Goal: Task Accomplishment & Management: Manage account settings

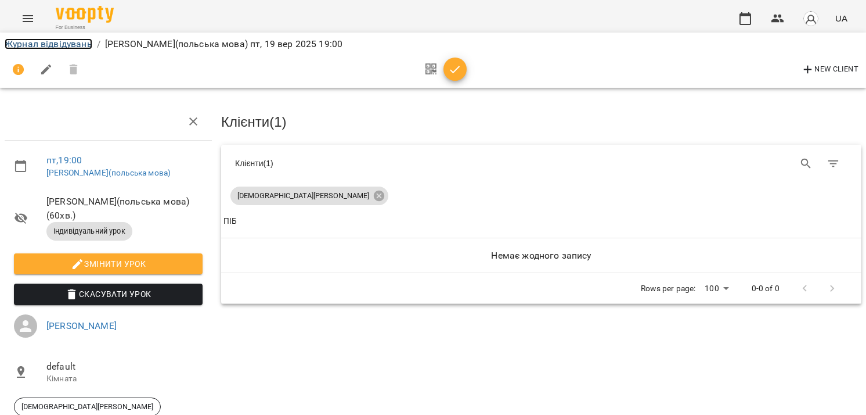
click at [34, 48] on link "Журнал відвідувань" at bounding box center [49, 43] width 88 height 11
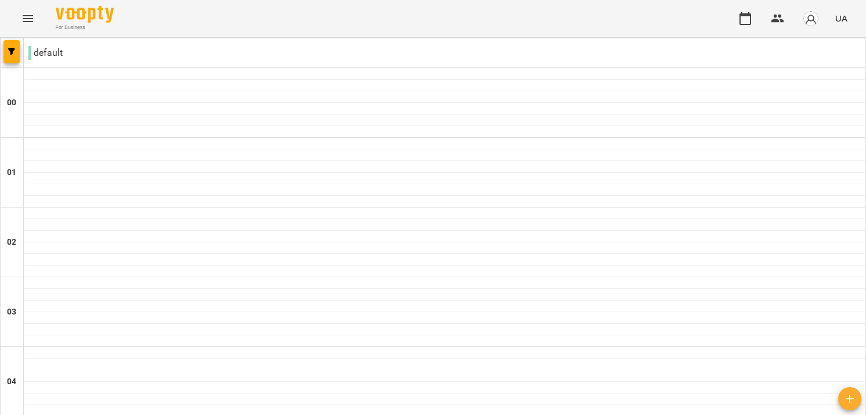
scroll to position [1239, 0]
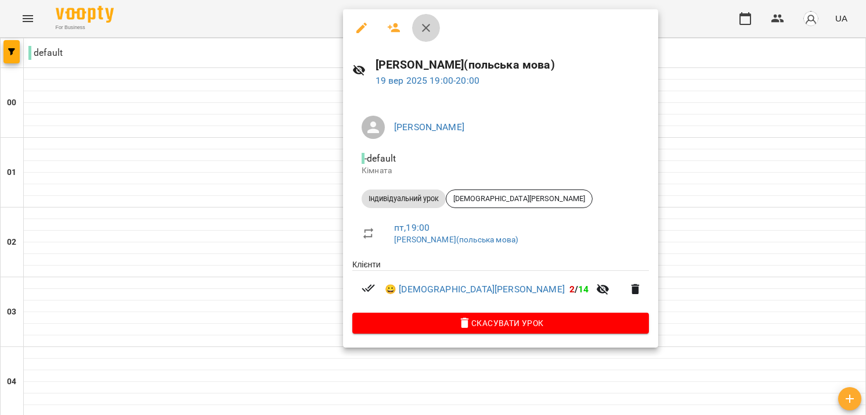
click at [420, 21] on icon "button" at bounding box center [426, 28] width 14 height 14
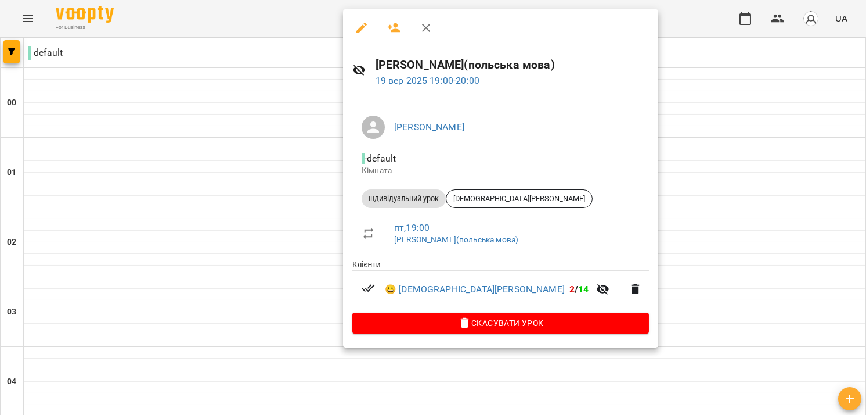
click at [363, 30] on icon "button" at bounding box center [362, 28] width 14 height 14
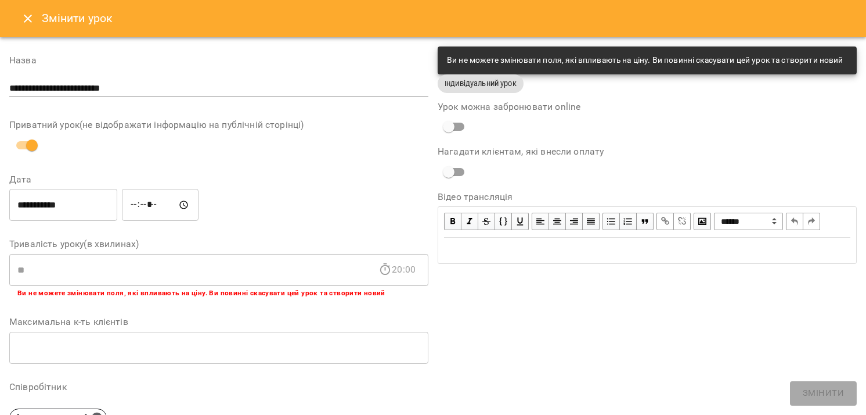
drag, startPoint x: 28, startPoint y: 20, endPoint x: 33, endPoint y: 26, distance: 7.4
click at [30, 20] on icon "Close" at bounding box center [28, 19] width 8 height 8
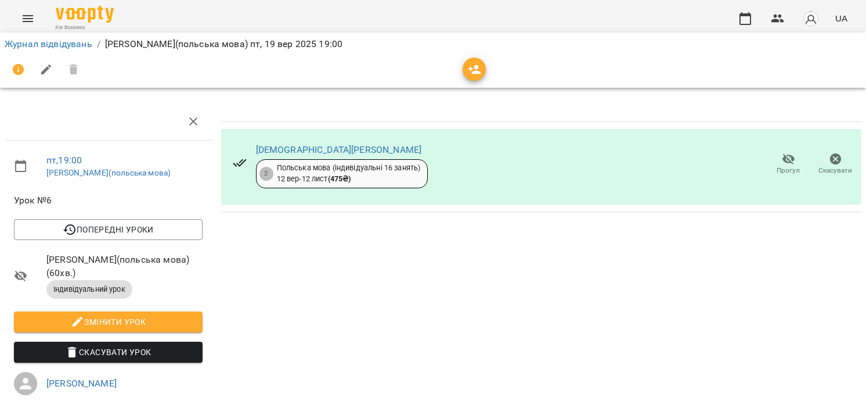
click at [21, 15] on icon "Menu" at bounding box center [28, 19] width 14 height 14
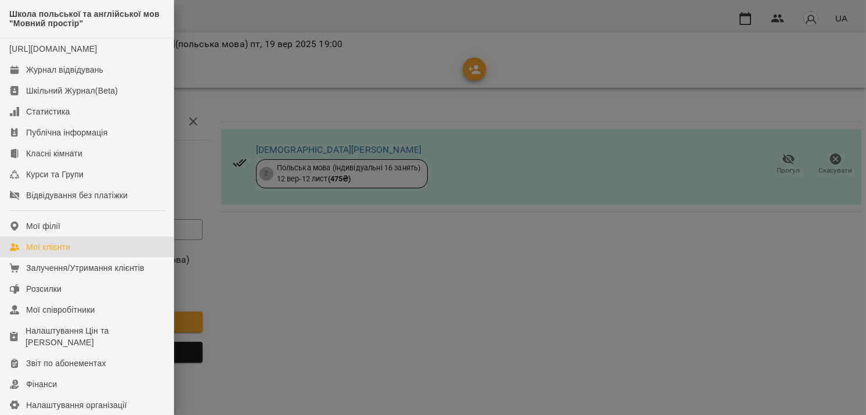
click at [75, 257] on link "Мої клієнти" at bounding box center [87, 246] width 174 height 21
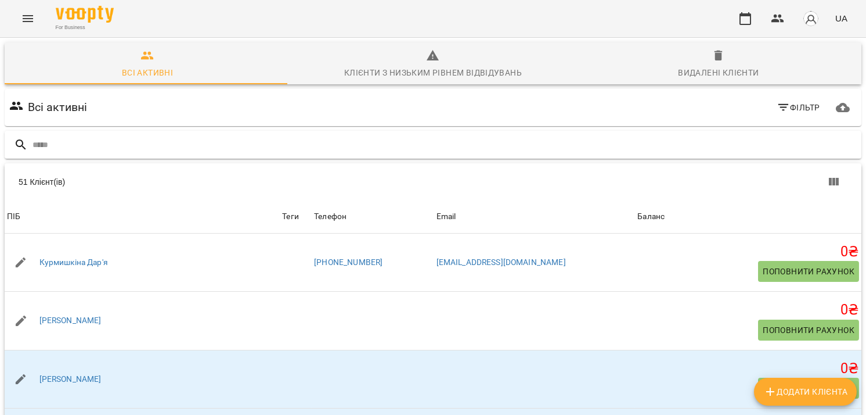
drag, startPoint x: 118, startPoint y: 135, endPoint x: 114, endPoint y: 139, distance: 6.2
click at [116, 138] on input "text" at bounding box center [445, 144] width 825 height 19
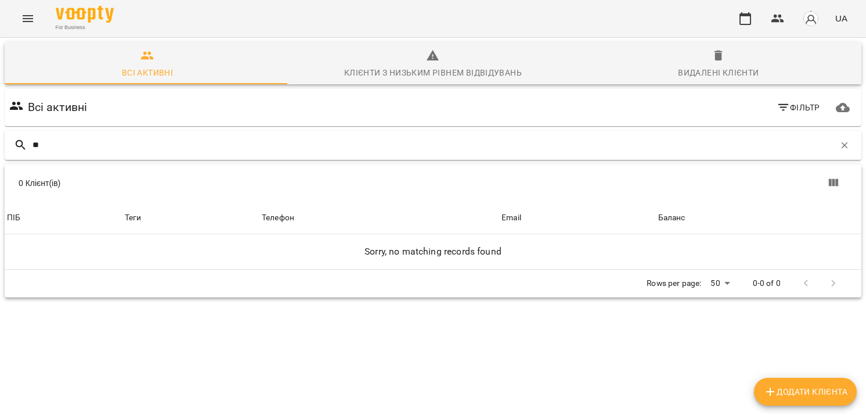
type input "*"
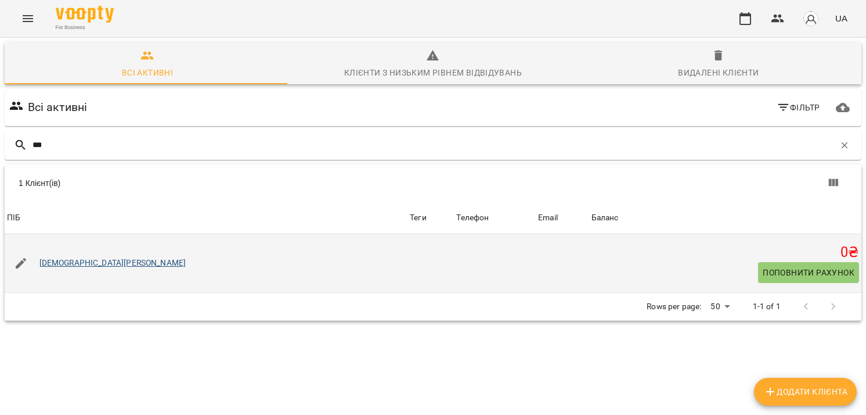
type input "***"
click at [83, 264] on link "[DEMOGRAPHIC_DATA][PERSON_NAME]" at bounding box center [112, 263] width 147 height 12
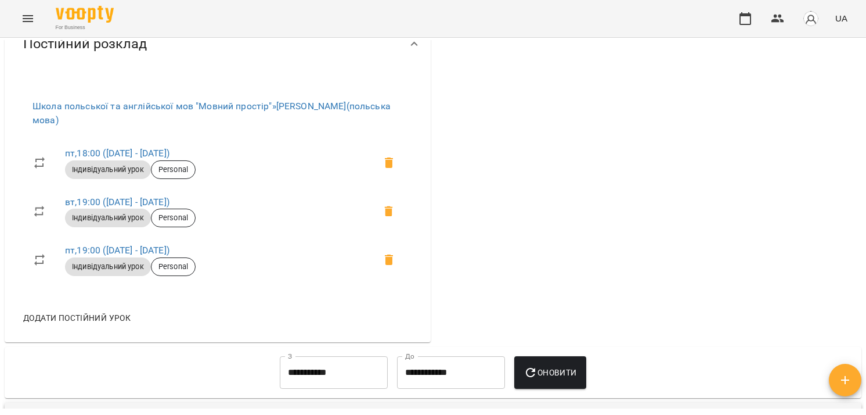
scroll to position [465, 0]
click at [89, 249] on link "пт , 19:00 ([DATE] - [DATE])" at bounding box center [117, 250] width 105 height 11
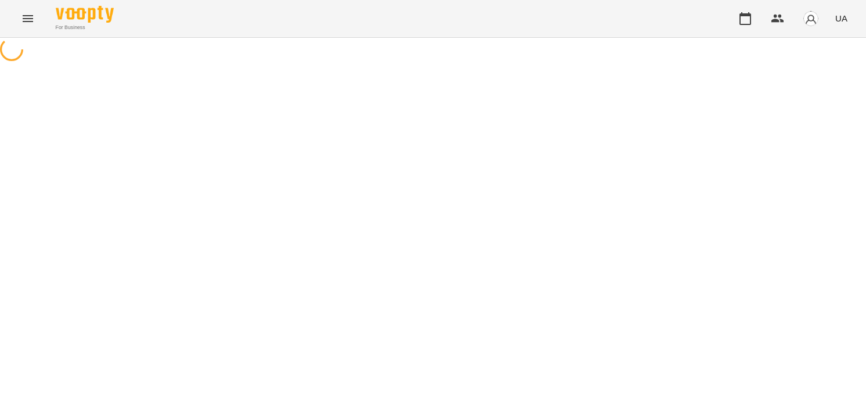
select select "*"
select select "**********"
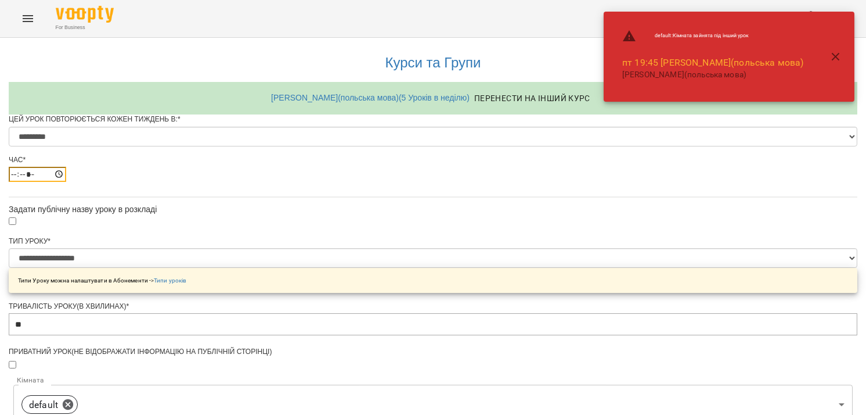
click at [66, 182] on input "*****" at bounding box center [37, 174] width 57 height 15
type input "*****"
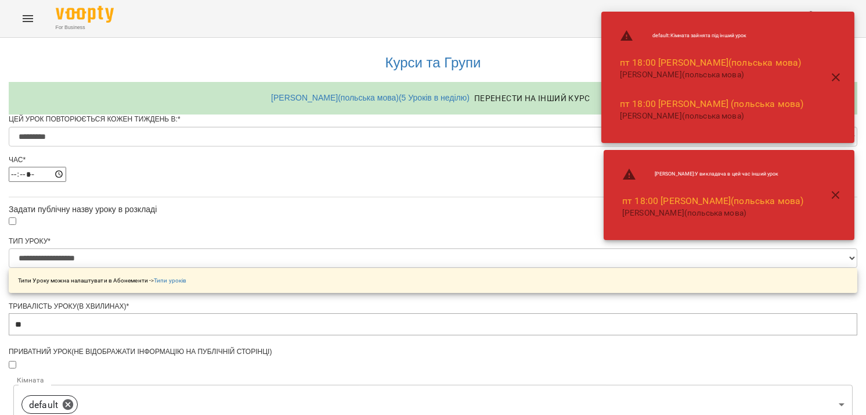
click at [462, 182] on div "*****" at bounding box center [433, 174] width 849 height 15
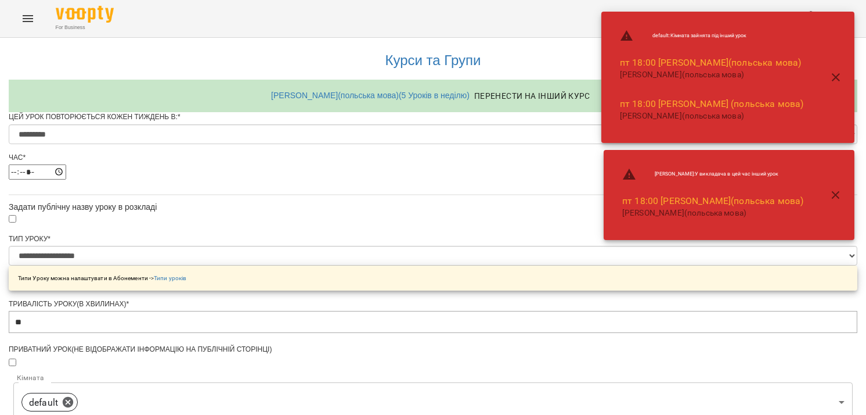
scroll to position [543, 0]
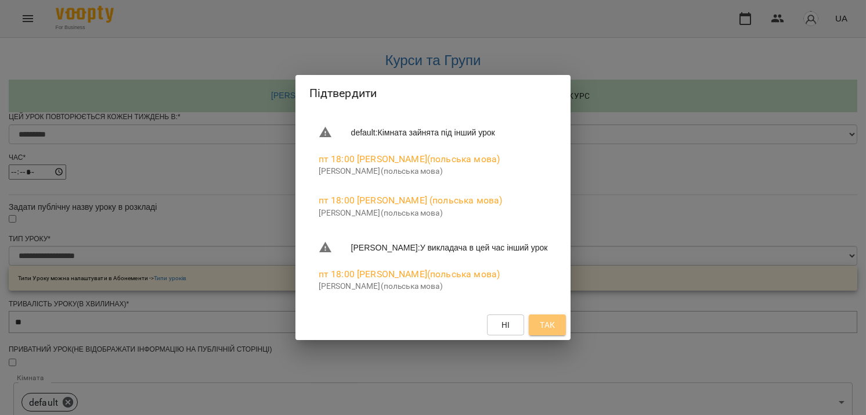
click at [555, 321] on span "Так" at bounding box center [547, 325] width 15 height 14
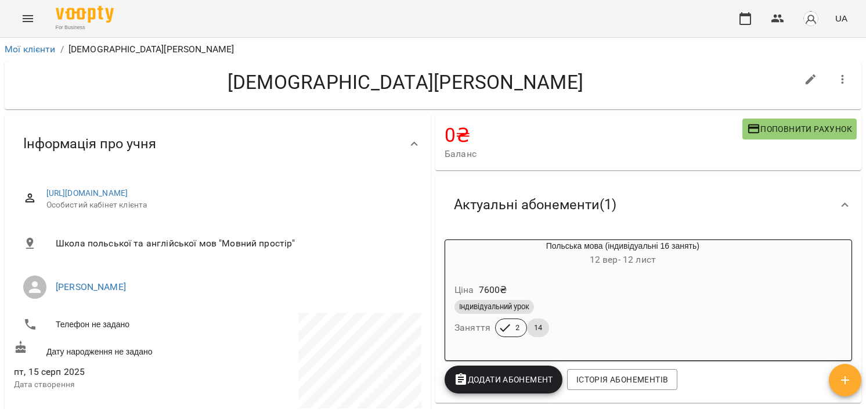
click at [19, 18] on button "Menu" at bounding box center [28, 19] width 28 height 28
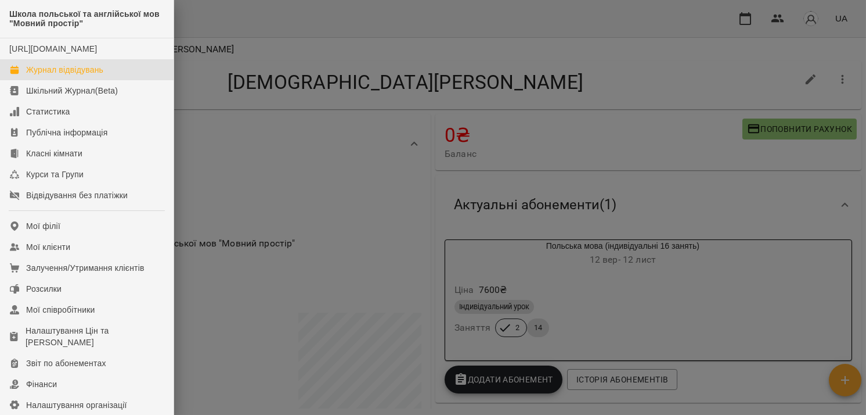
click at [57, 75] on div "Журнал відвідувань" at bounding box center [64, 70] width 77 height 12
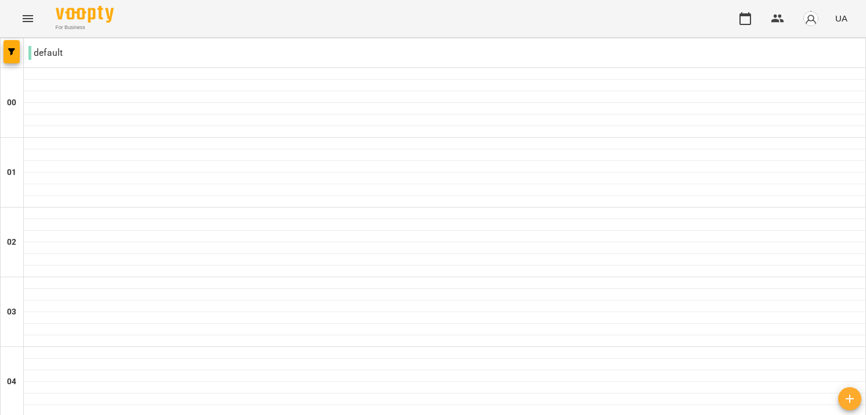
scroll to position [1239, 0]
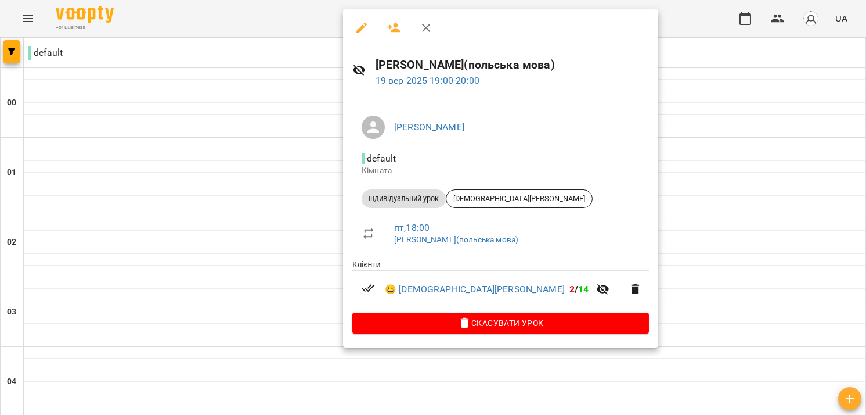
click at [306, 218] on div at bounding box center [433, 207] width 866 height 415
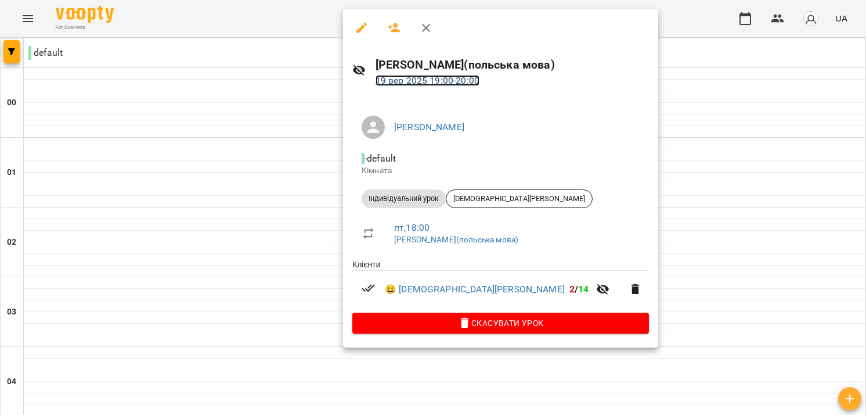
click at [412, 82] on link "[DATE] 19:00 - 20:00" at bounding box center [428, 80] width 104 height 11
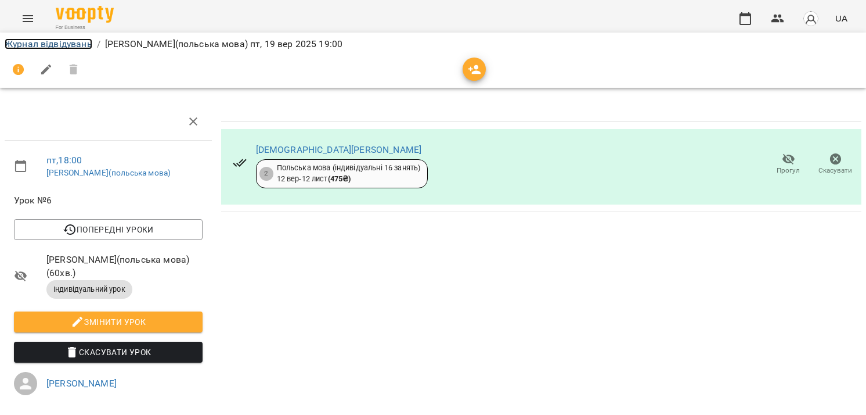
click at [34, 44] on link "Журнал відвідувань" at bounding box center [49, 43] width 88 height 11
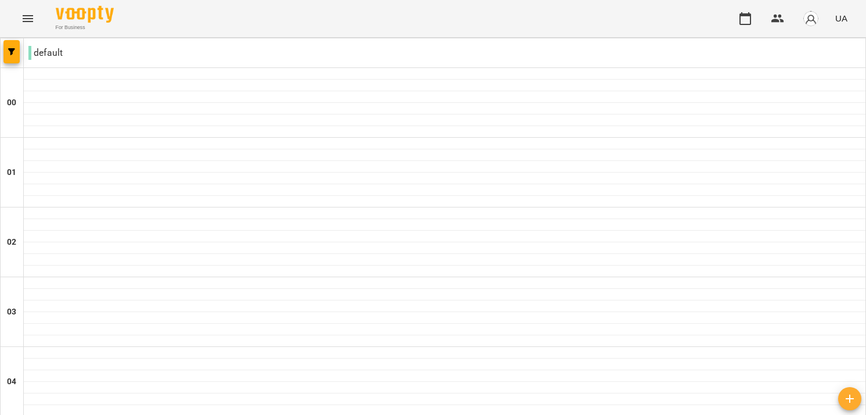
type input "**********"
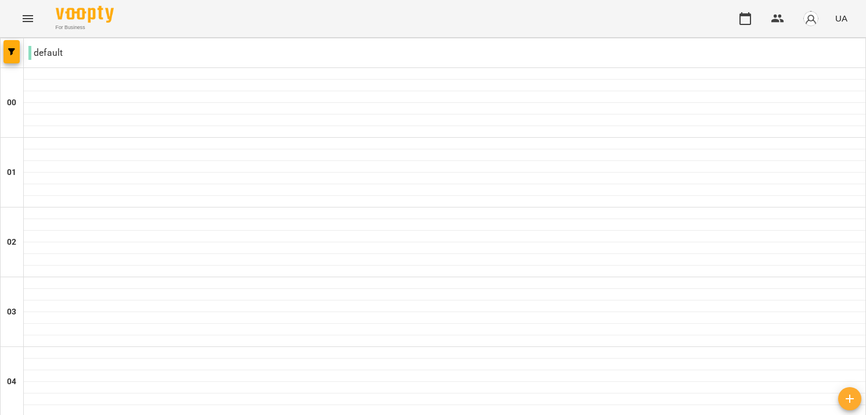
type input "**********"
click at [17, 26] on button "Menu" at bounding box center [28, 19] width 28 height 28
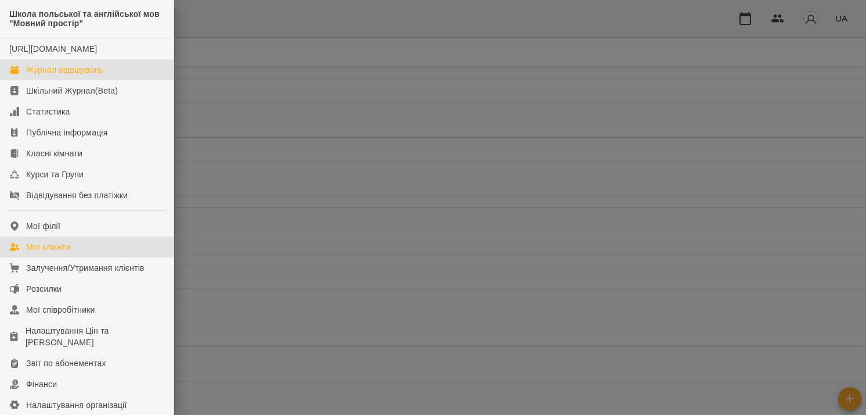
click at [64, 251] on link "Мої клієнти" at bounding box center [87, 246] width 174 height 21
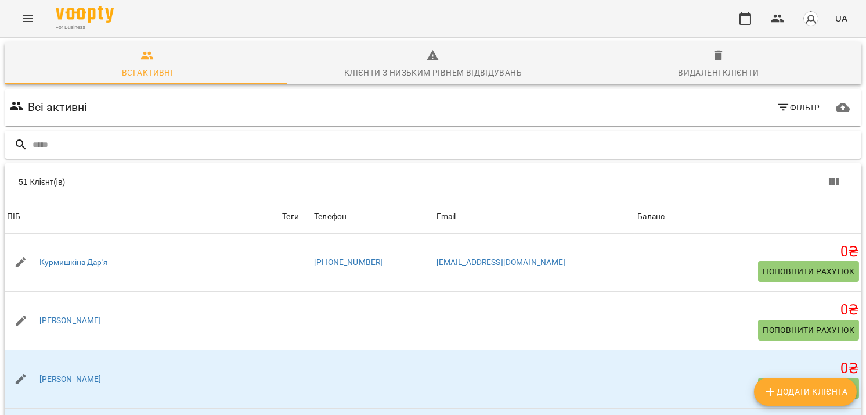
click at [178, 145] on input "text" at bounding box center [445, 144] width 825 height 19
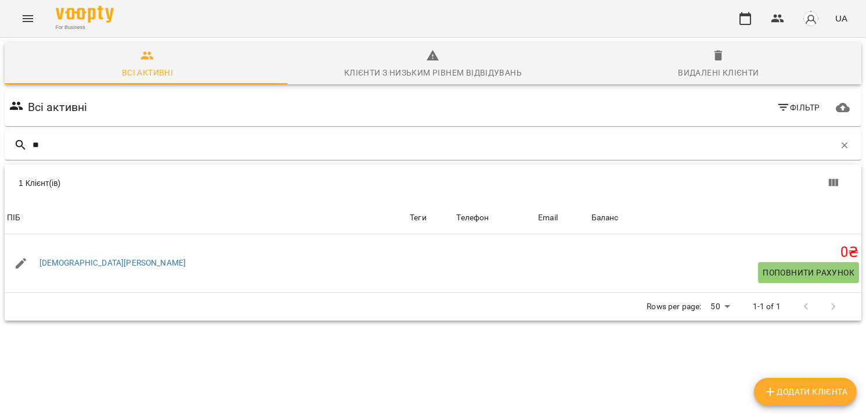
type input "*"
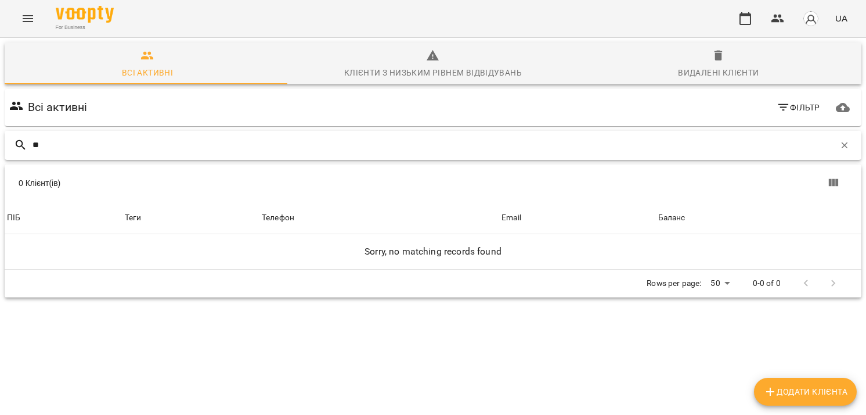
type input "*"
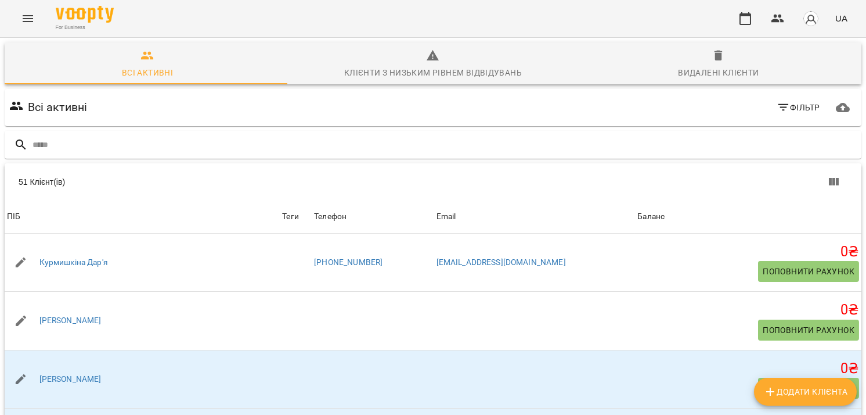
click at [30, 28] on button "Menu" at bounding box center [28, 19] width 28 height 28
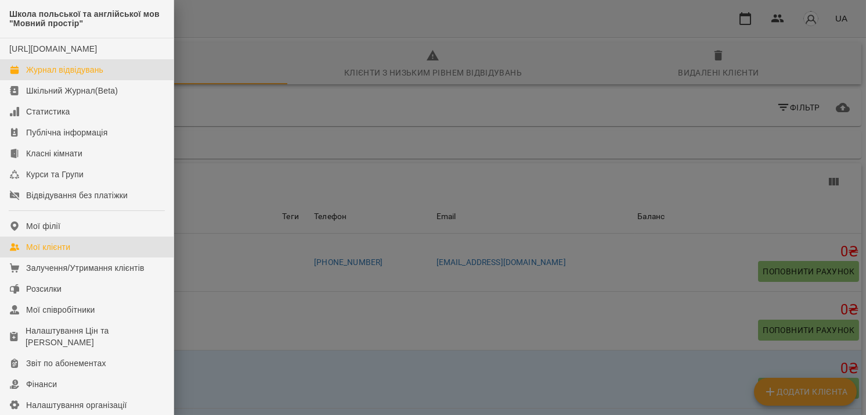
click at [49, 80] on link "Журнал відвідувань" at bounding box center [87, 69] width 174 height 21
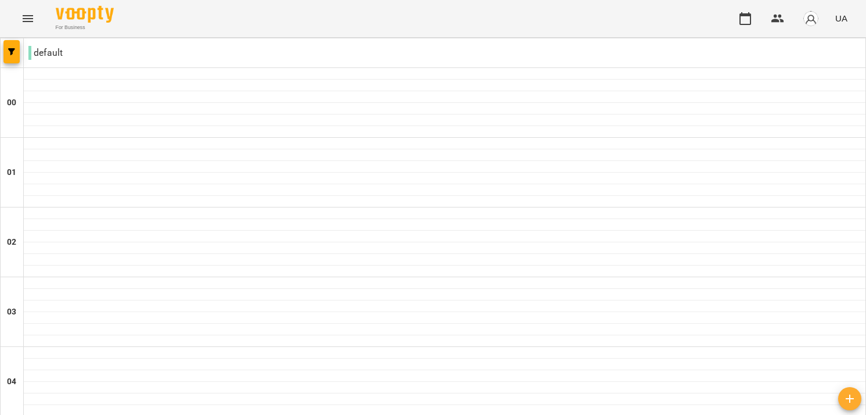
scroll to position [774, 0]
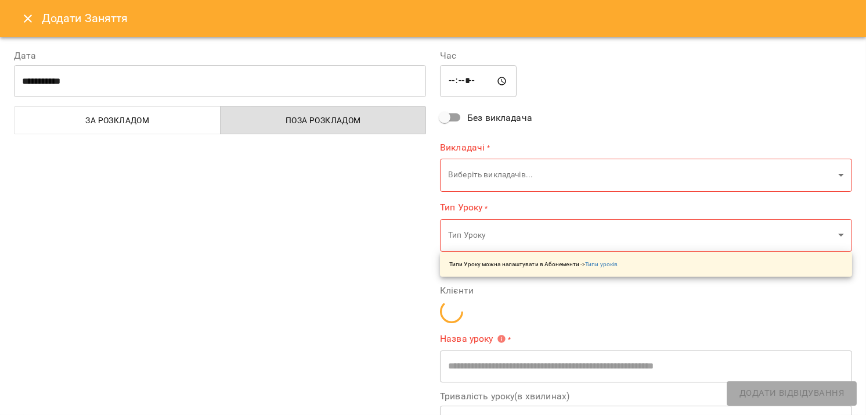
type input "**********"
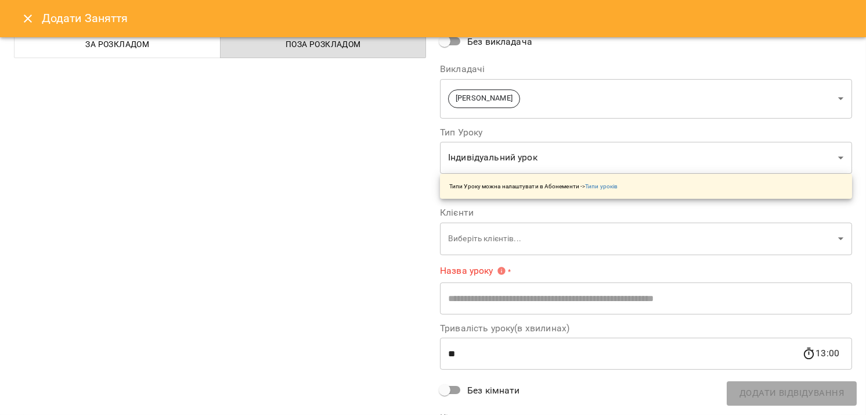
scroll to position [77, 0]
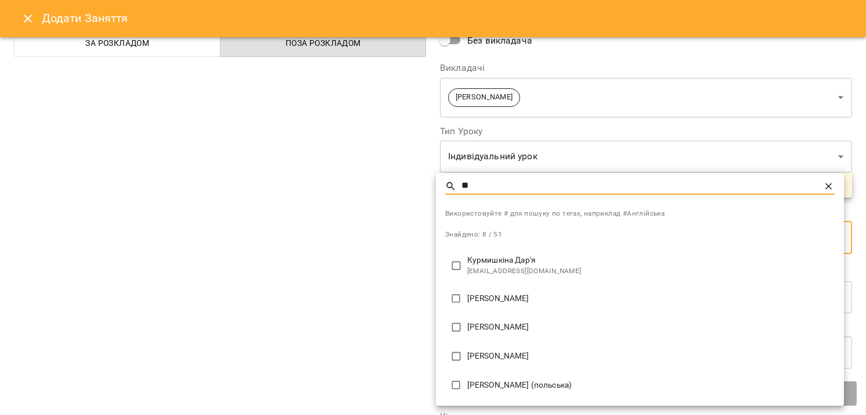
type input "*"
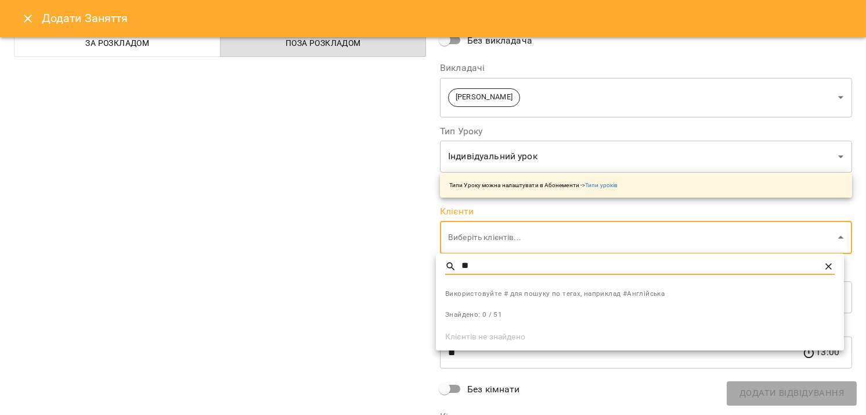
type input "*"
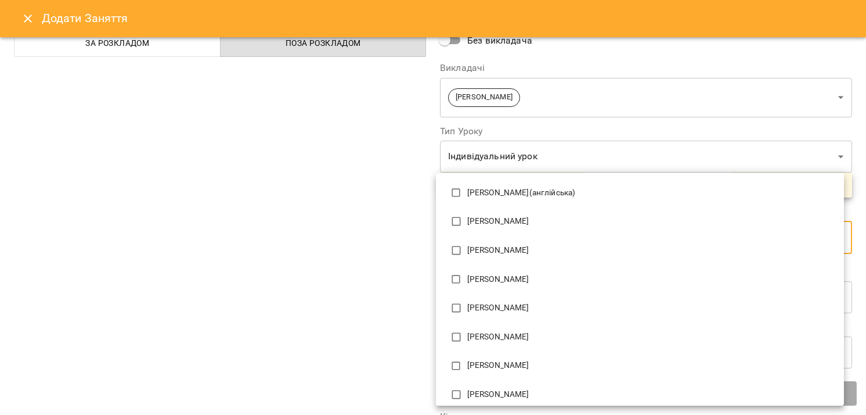
scroll to position [1323, 0]
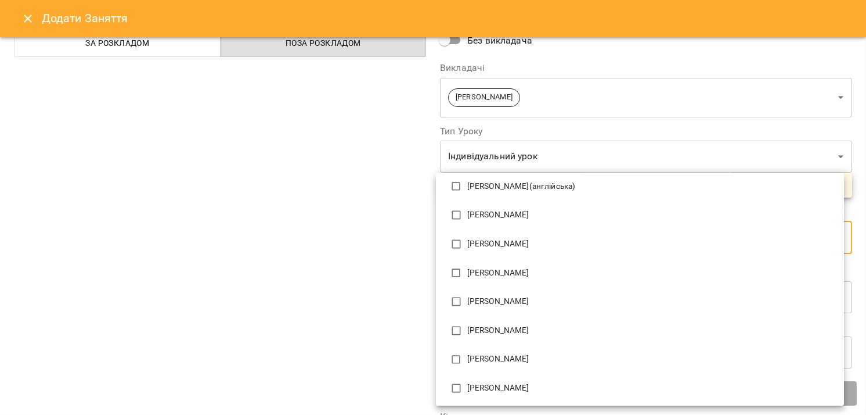
click at [238, 328] on div at bounding box center [433, 207] width 866 height 415
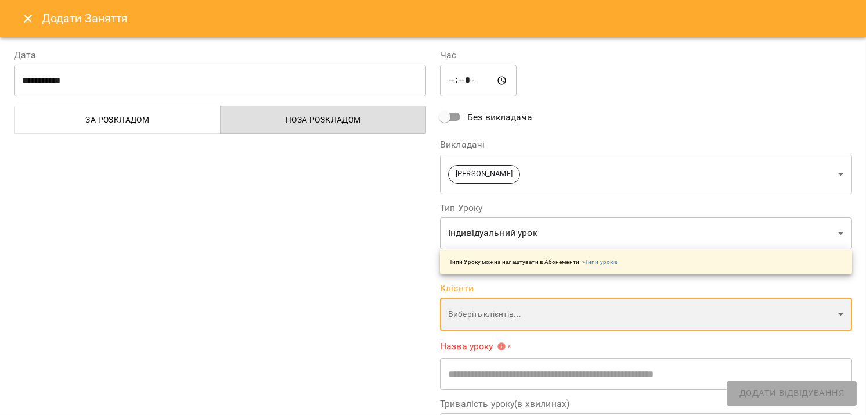
scroll to position [0, 0]
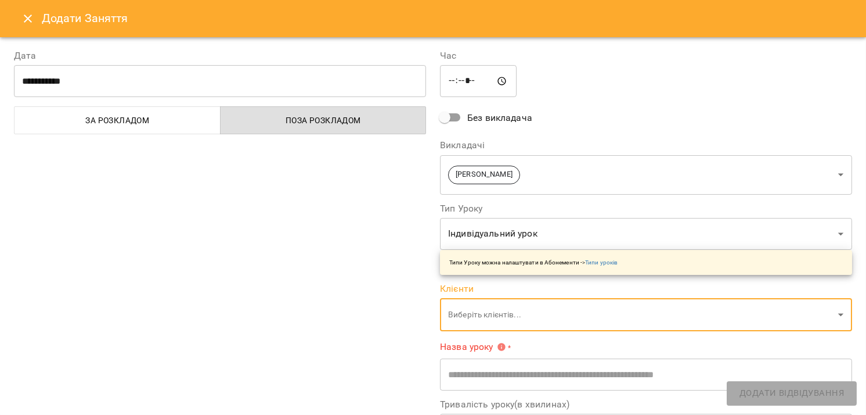
click at [25, 17] on icon "Close" at bounding box center [28, 19] width 14 height 14
